Goal: Task Accomplishment & Management: Manage account settings

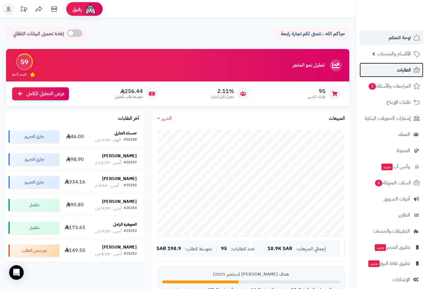
click at [405, 68] on span "الطلبات" at bounding box center [404, 70] width 14 height 9
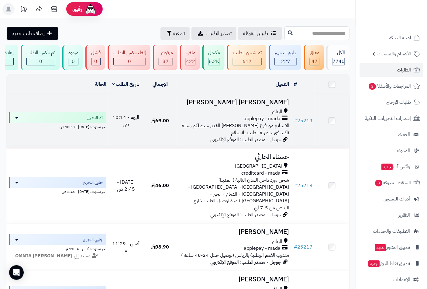
click at [269, 111] on td "عبدالله ال سويلم الرياض applepay - mada الاستلام من فرع الرياض حي الغدير سيصلكم…" at bounding box center [235, 121] width 114 height 54
click at [271, 106] on h3 "عبدالله ال سويلم" at bounding box center [234, 102] width 109 height 7
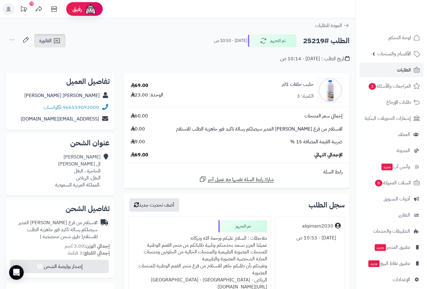
click at [56, 45] on link "الفاتورة" at bounding box center [49, 40] width 31 height 13
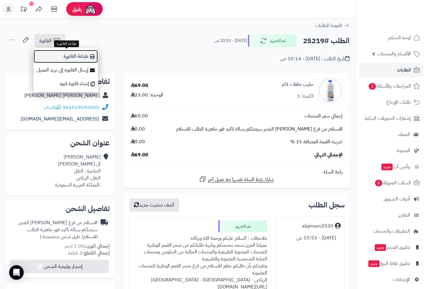
click at [63, 58] on link "طباعة الفاتورة" at bounding box center [65, 57] width 65 height 14
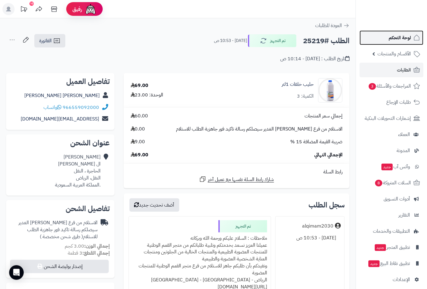
click at [395, 37] on span "لوحة التحكم" at bounding box center [400, 37] width 22 height 9
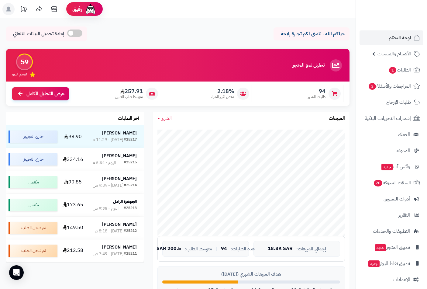
scroll to position [197, 0]
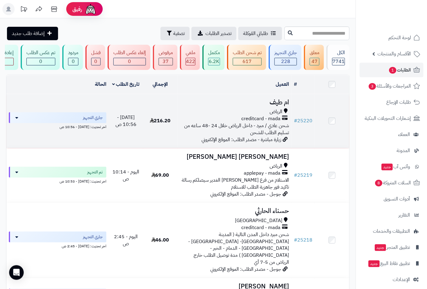
click at [276, 115] on span "الرياض" at bounding box center [276, 111] width 13 height 7
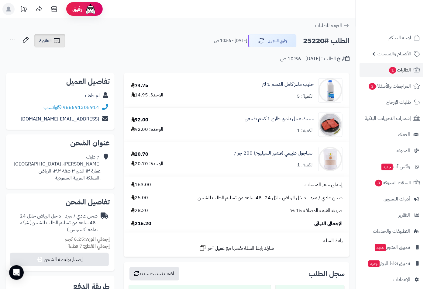
click at [53, 39] on link "الفاتورة" at bounding box center [49, 40] width 31 height 13
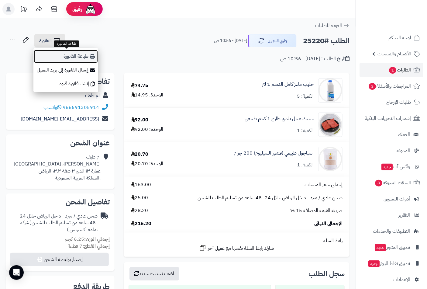
click at [74, 57] on link "طباعة الفاتورة" at bounding box center [65, 57] width 65 height 14
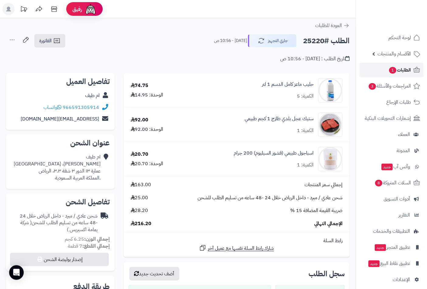
click at [402, 68] on span "الطلبات 1" at bounding box center [399, 70] width 22 height 9
